Goal: Information Seeking & Learning: Learn about a topic

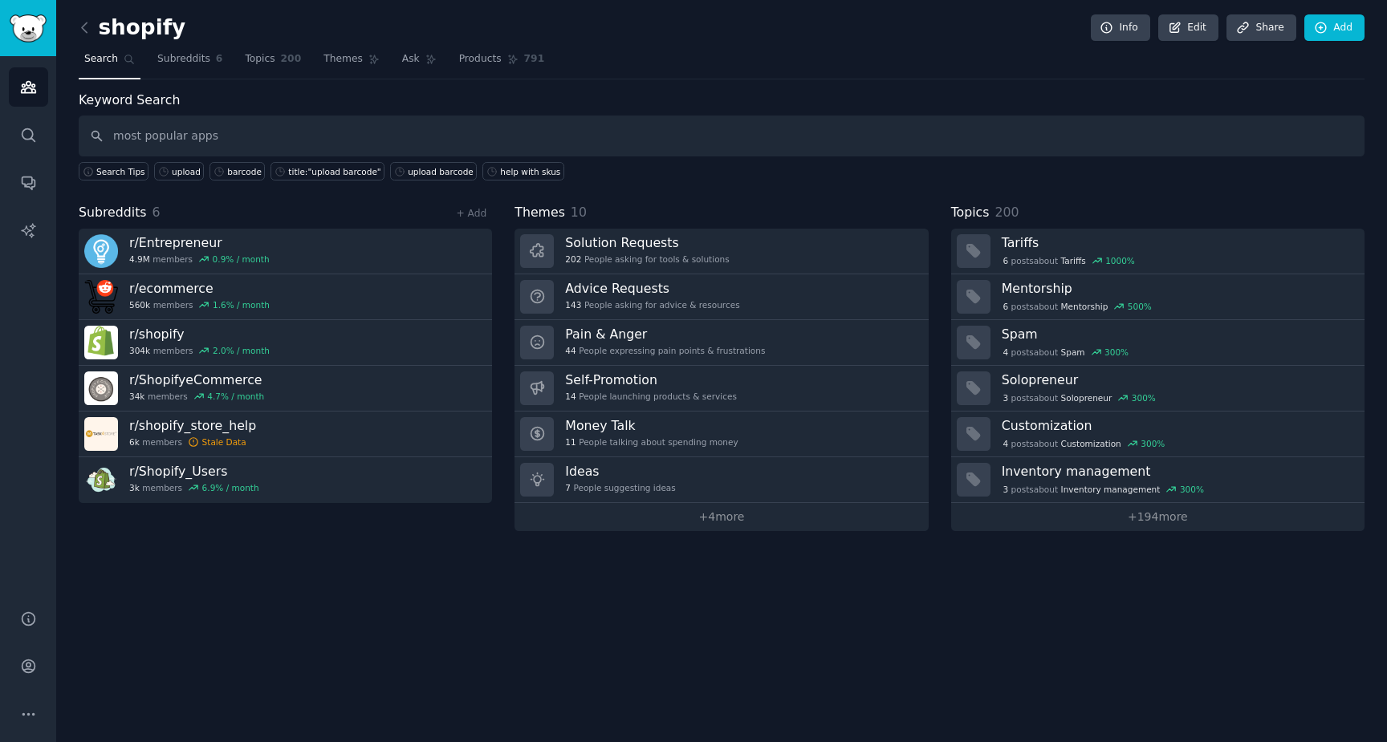
type input "most popular apps"
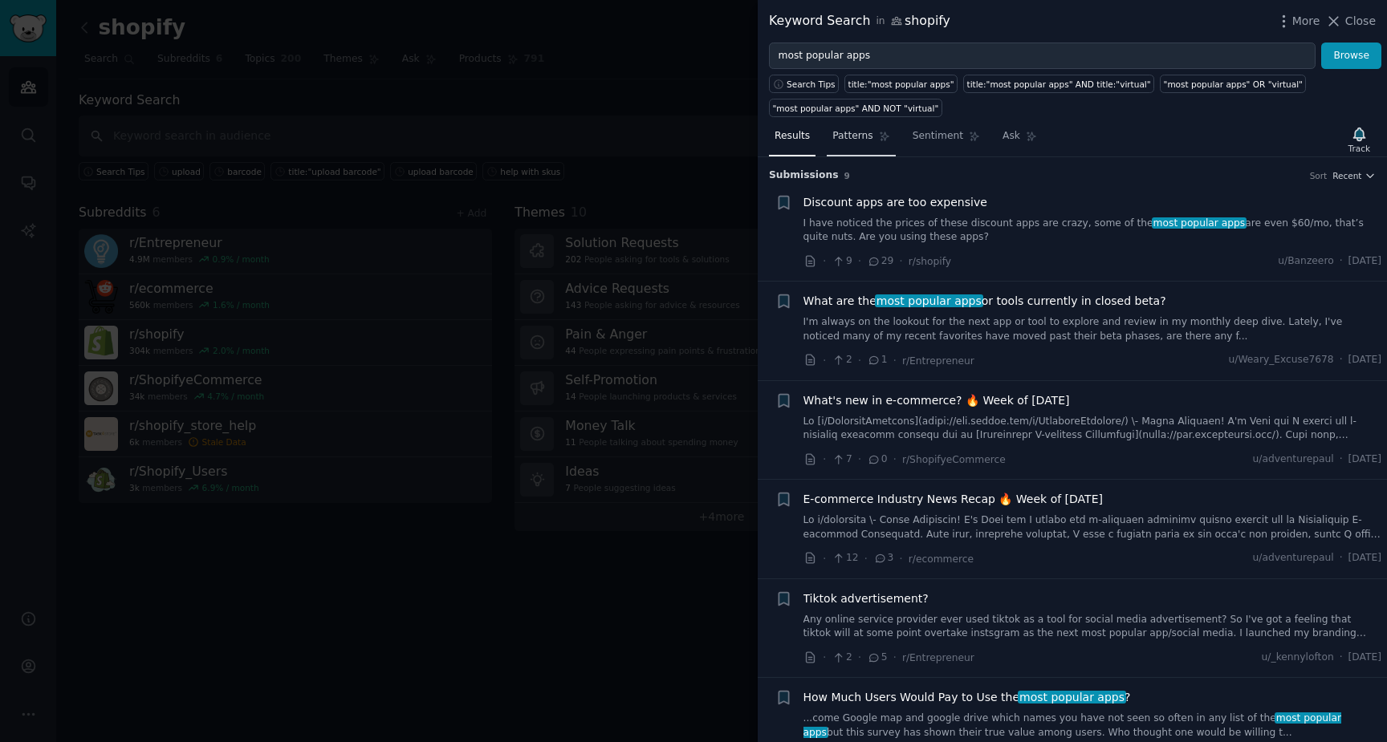
click at [862, 137] on span "Patterns" at bounding box center [852, 136] width 40 height 14
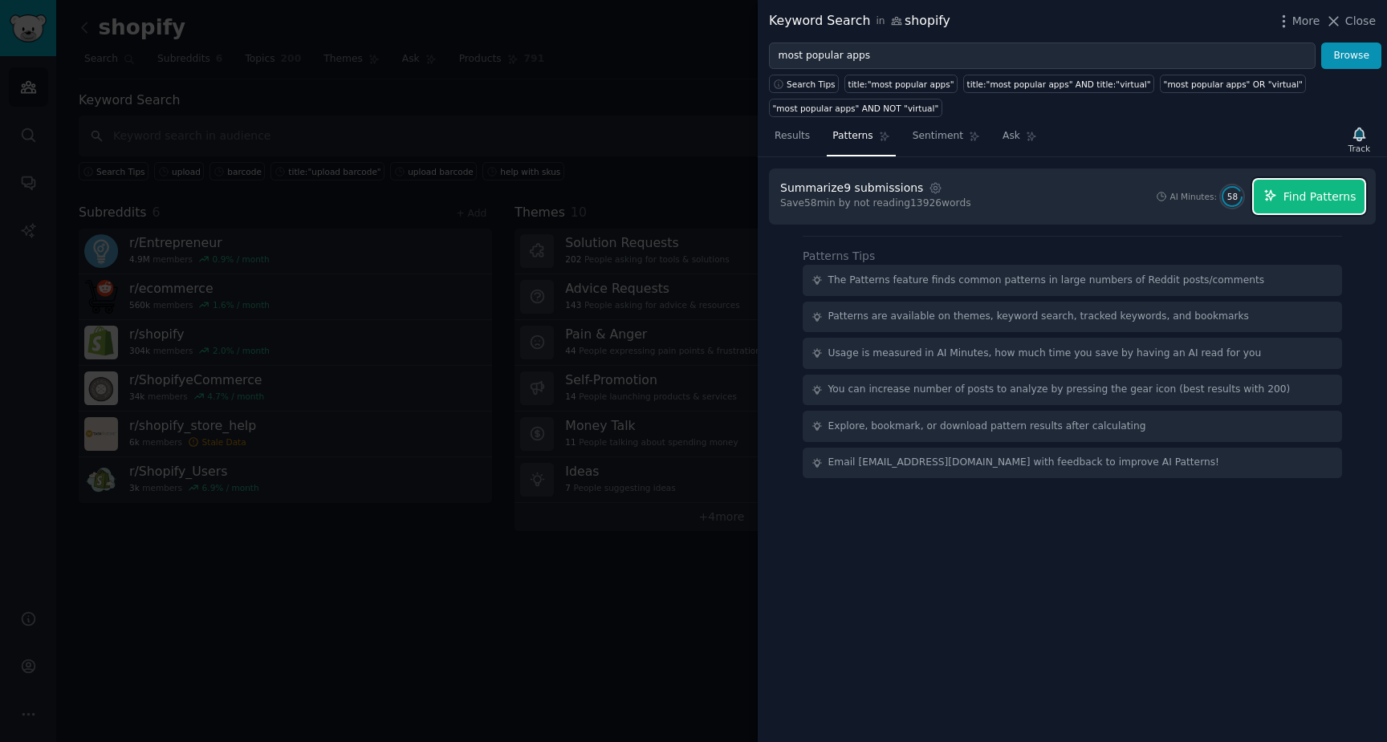
click at [1331, 203] on span "Find Patterns" at bounding box center [1319, 197] width 73 height 17
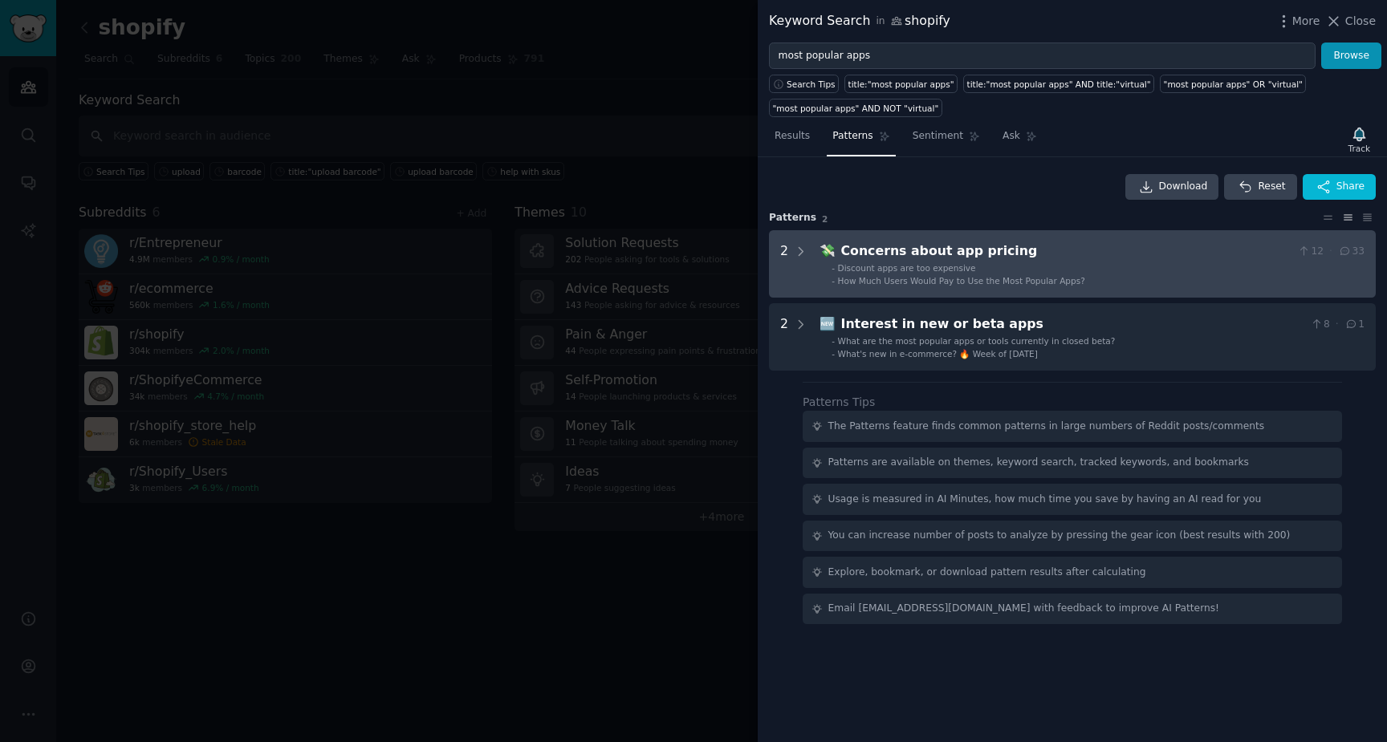
click at [1044, 258] on div "Concerns about app pricing" at bounding box center [1066, 252] width 450 height 20
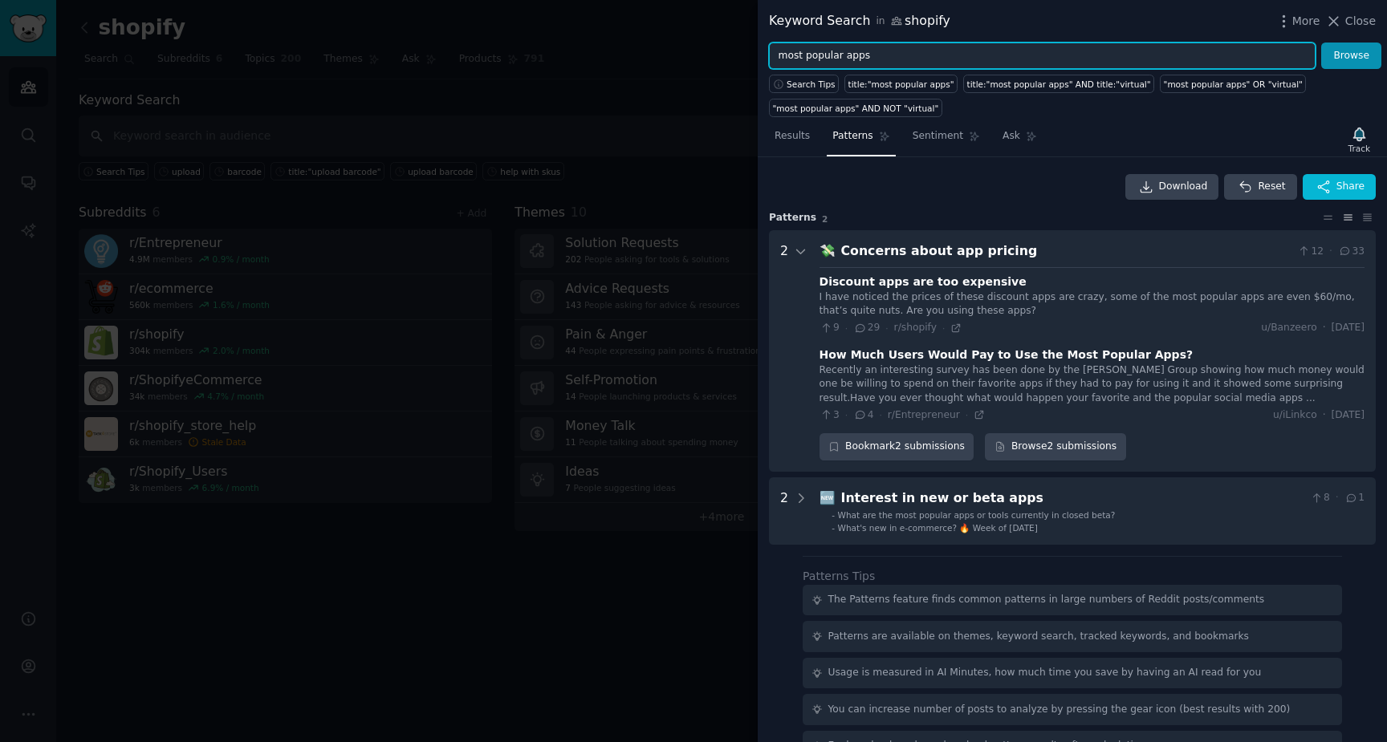
drag, startPoint x: 875, startPoint y: 62, endPoint x: 769, endPoint y: 58, distance: 106.8
click at [768, 57] on div "most popular apps Browse" at bounding box center [1072, 56] width 629 height 27
type input "klaviyo"
click at [1321, 43] on button "Browse" at bounding box center [1351, 56] width 60 height 27
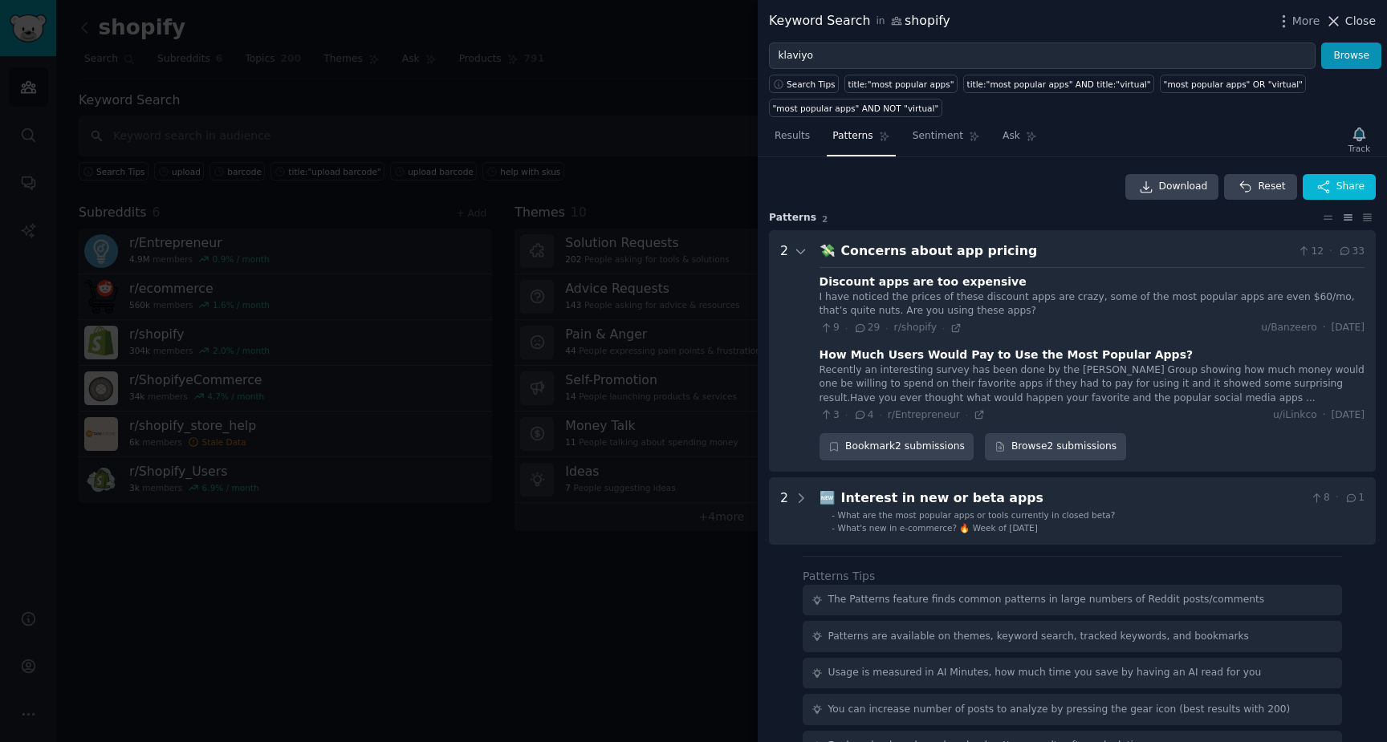
click at [1337, 22] on icon at bounding box center [1334, 21] width 9 height 9
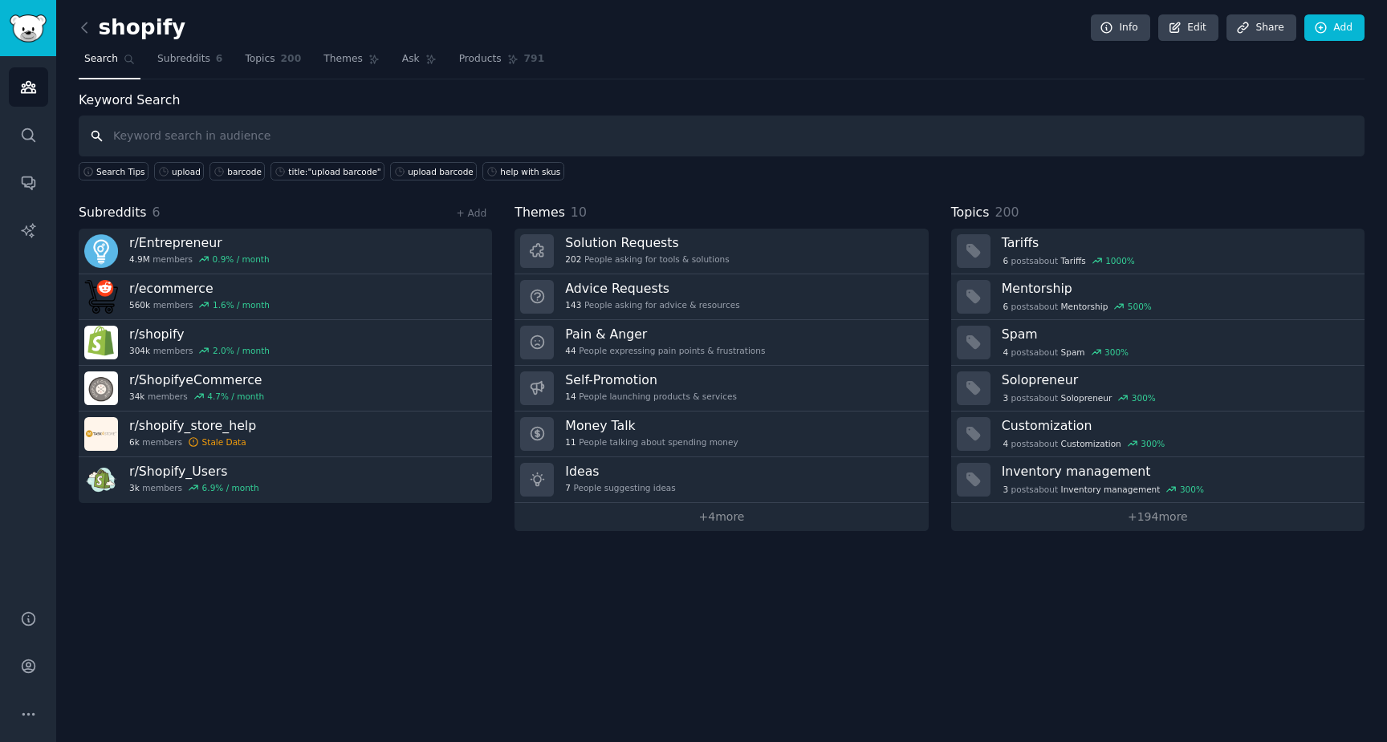
click at [384, 140] on input "text" at bounding box center [722, 136] width 1286 height 41
type input "klaviyo"
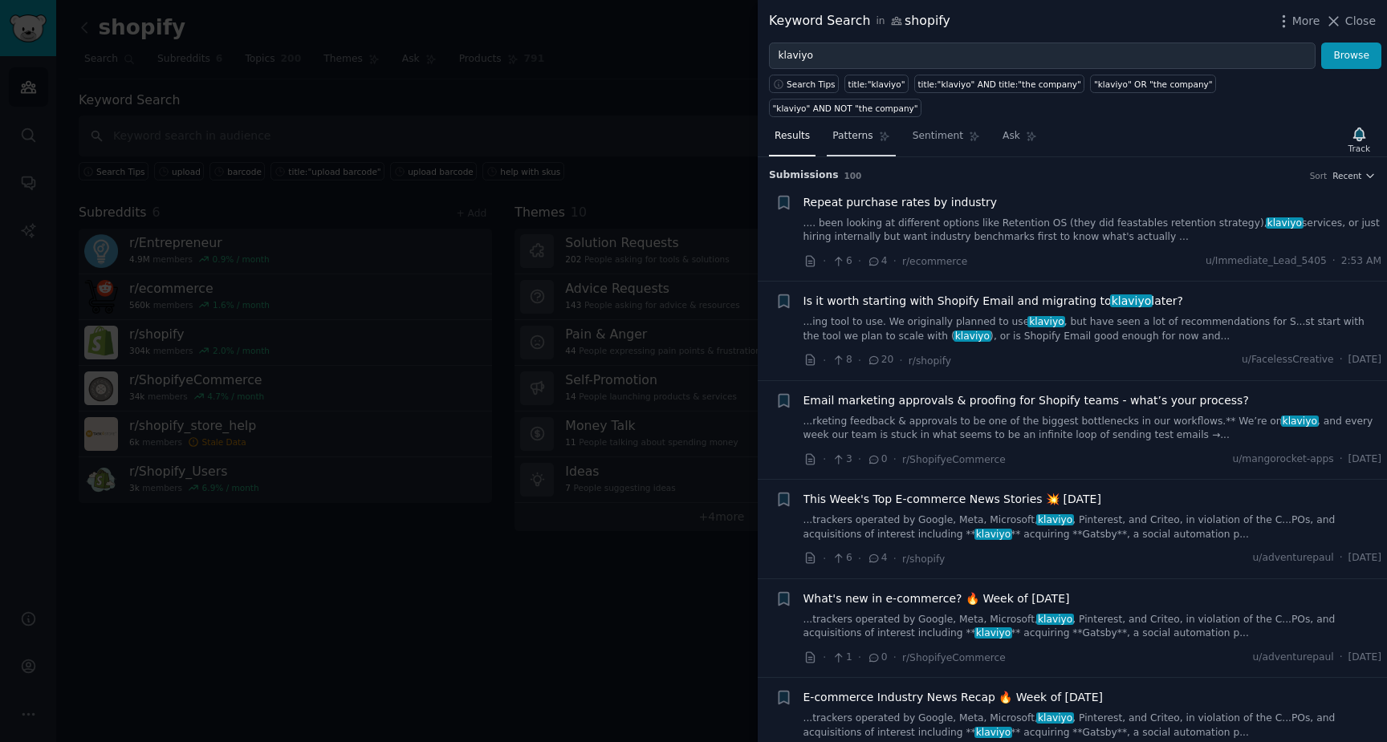
click at [854, 129] on span "Patterns" at bounding box center [852, 136] width 40 height 14
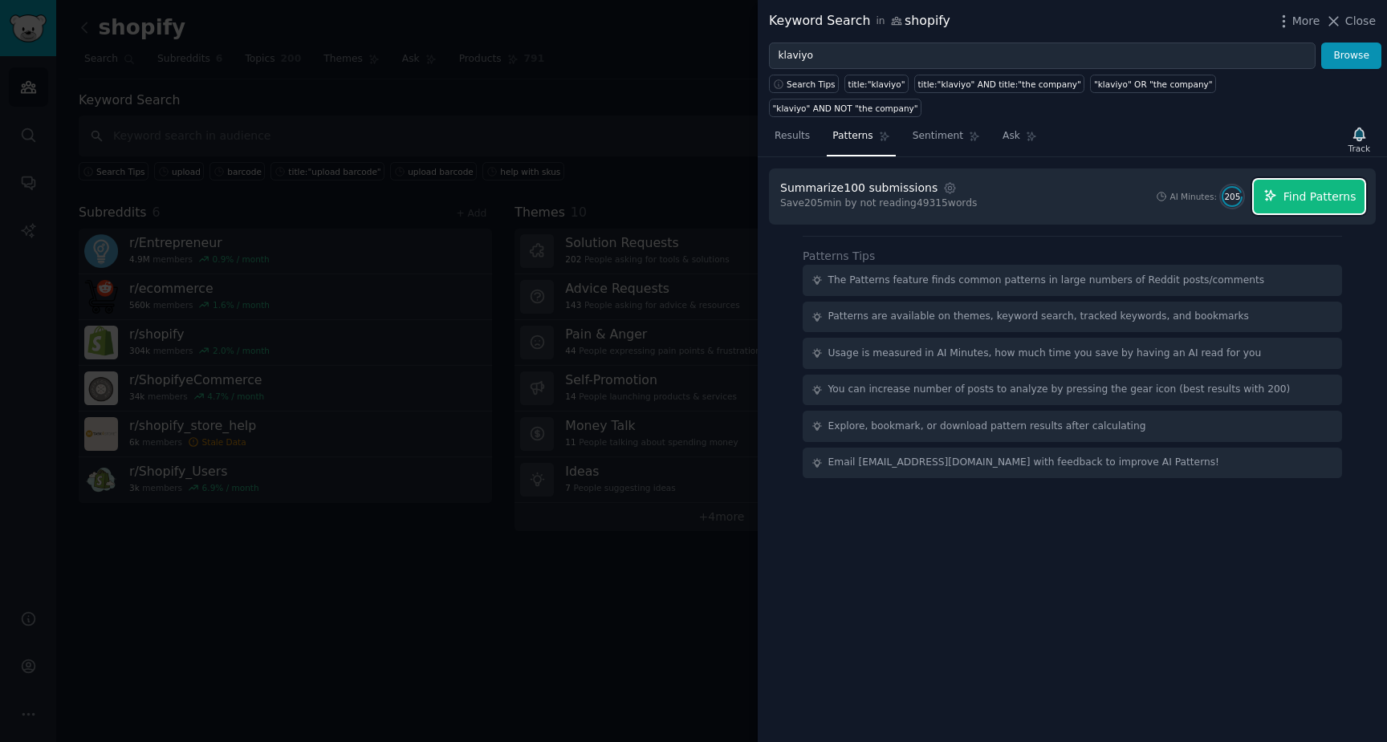
click at [1299, 189] on span "Find Patterns" at bounding box center [1319, 197] width 73 height 17
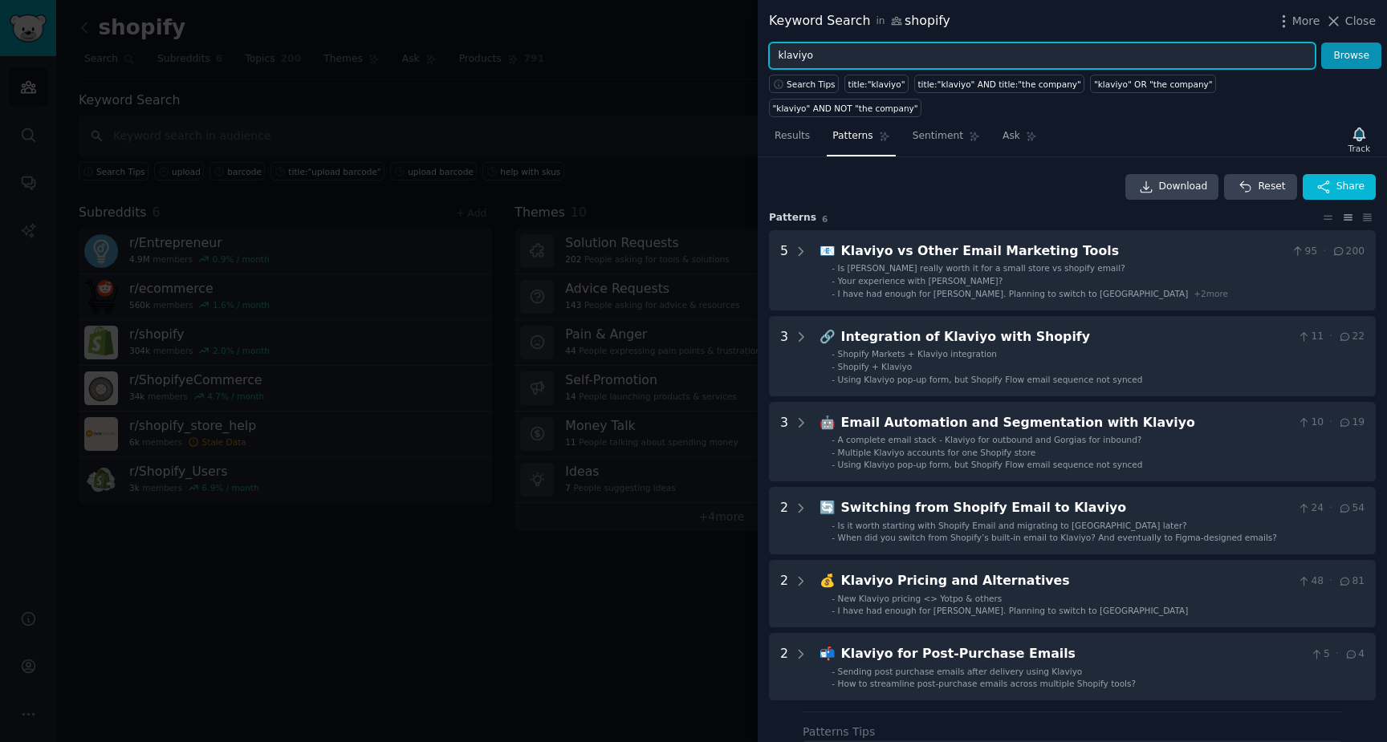
drag, startPoint x: 880, startPoint y: 59, endPoint x: 750, endPoint y: 47, distance: 131.4
click at [749, 47] on div "Keyword Search in shopify More Close klaviyo Browse Search Tips title:"klaviyo"…" at bounding box center [693, 371] width 1387 height 742
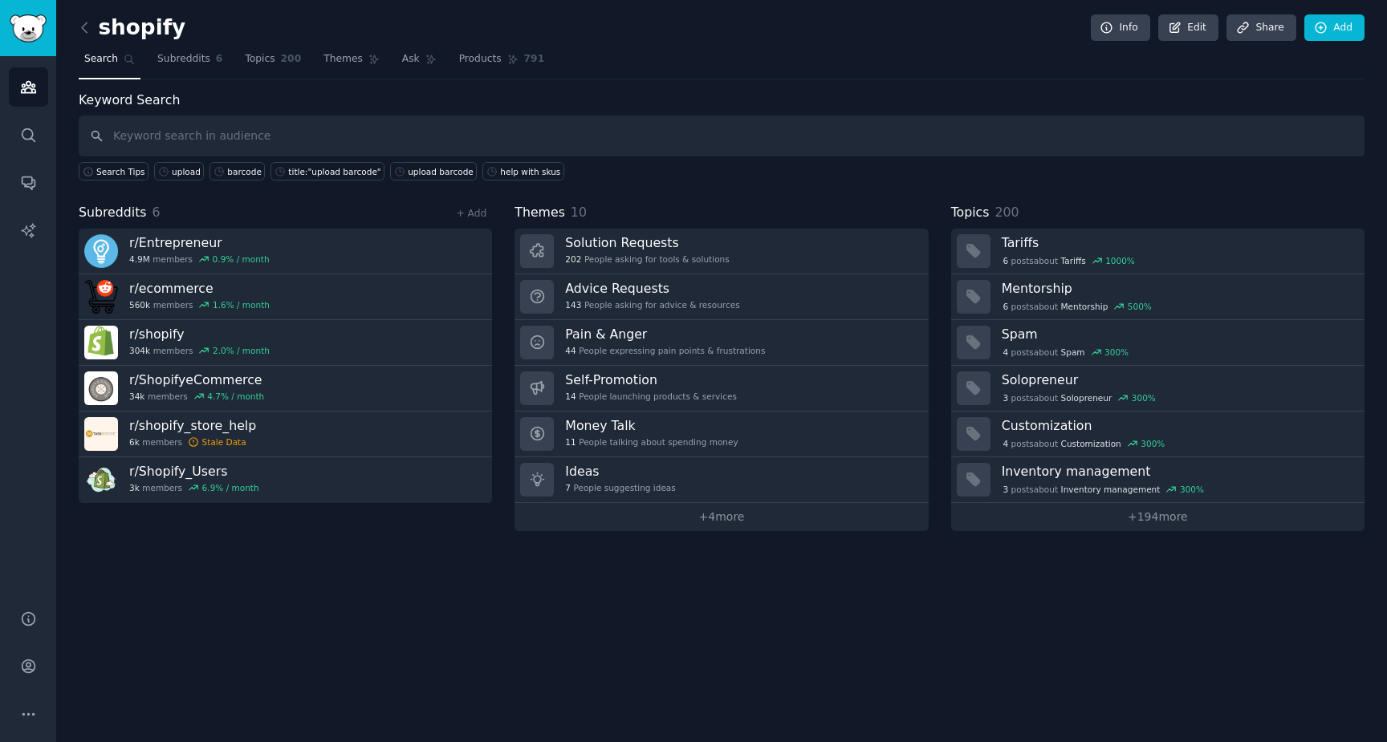
click at [1010, 85] on div "shopify Info Edit Share Add Search Subreddits 6 Topics 200 Themes Ask Products …" at bounding box center [722, 276] width 1286 height 509
